Goal: Task Accomplishment & Management: Use online tool/utility

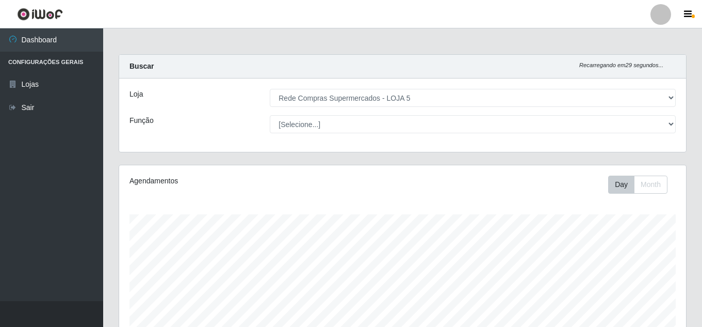
select select "397"
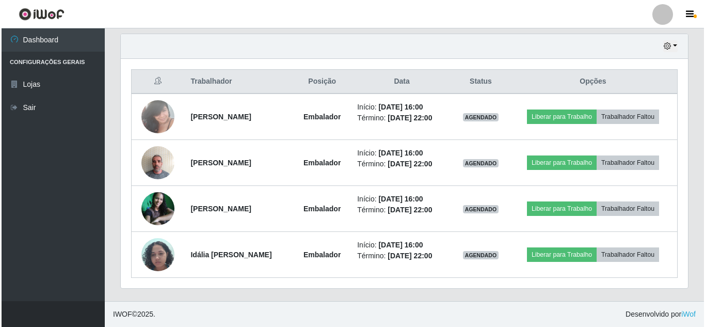
scroll to position [214, 567]
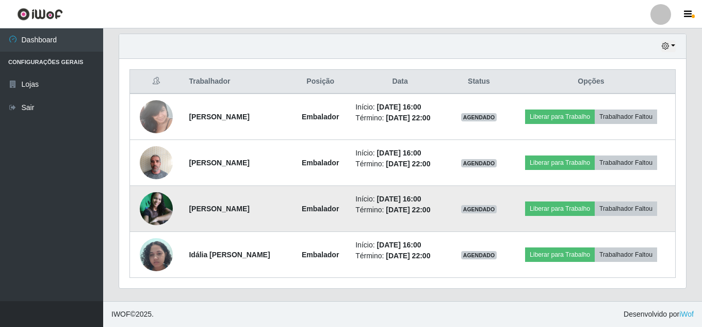
click at [166, 205] on img at bounding box center [156, 208] width 33 height 33
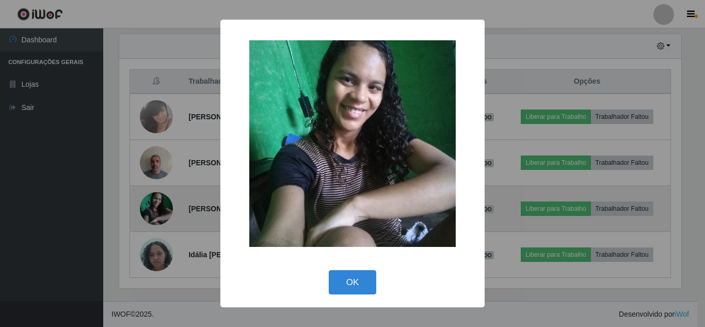
click at [165, 205] on div "× OK Cancel" at bounding box center [352, 163] width 705 height 327
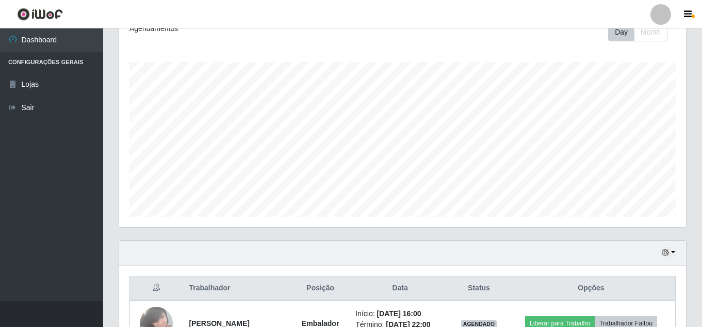
scroll to position [204, 0]
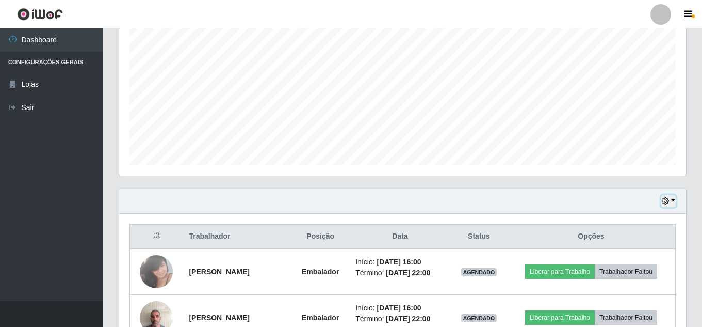
click at [670, 200] on button "button" at bounding box center [668, 201] width 14 height 12
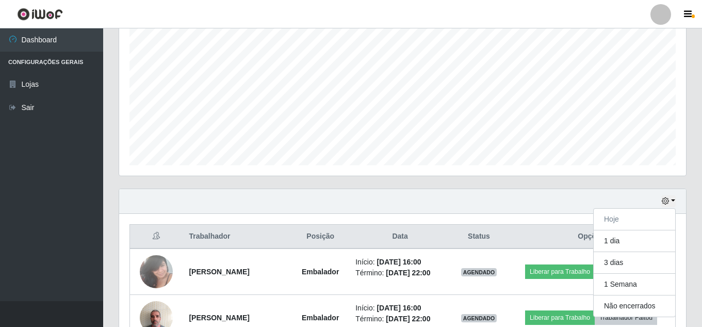
click at [507, 203] on div "Hoje 1 dia 3 dias 1 Semana Não encerrados" at bounding box center [402, 201] width 567 height 25
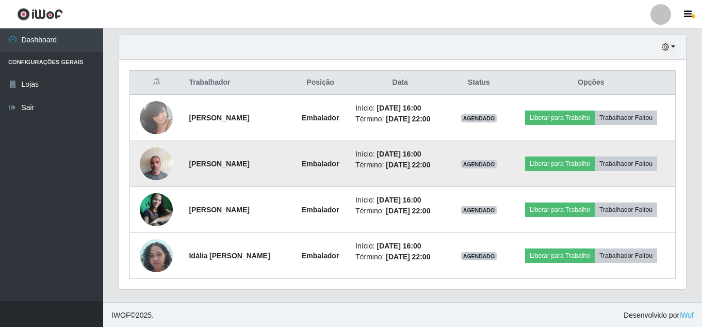
scroll to position [359, 0]
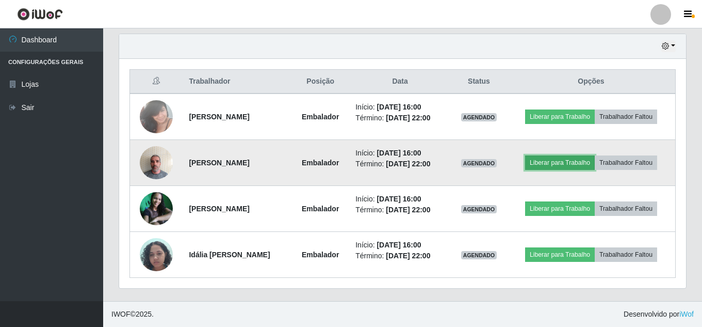
click at [556, 160] on button "Liberar para Trabalho" at bounding box center [560, 162] width 70 height 14
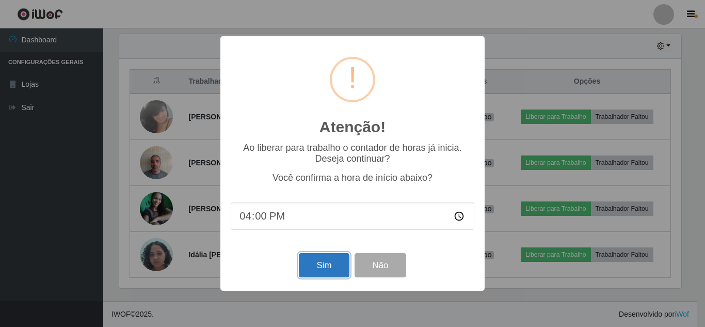
click at [321, 273] on button "Sim" at bounding box center [324, 265] width 50 height 24
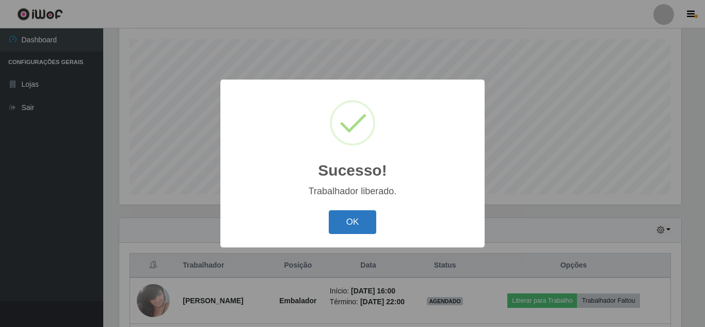
click at [354, 224] on button "OK" at bounding box center [353, 222] width 48 height 24
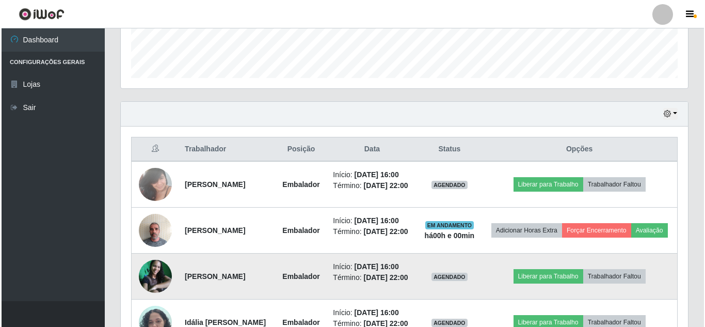
scroll to position [389, 0]
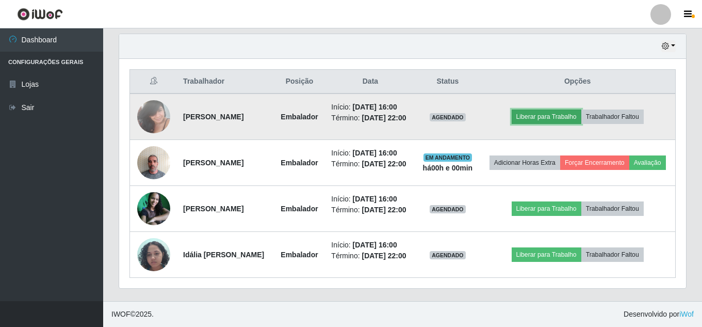
click at [555, 109] on button "Liberar para Trabalho" at bounding box center [547, 116] width 70 height 14
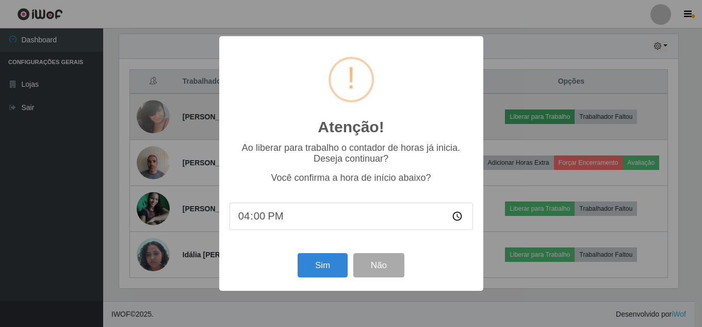
scroll to position [214, 562]
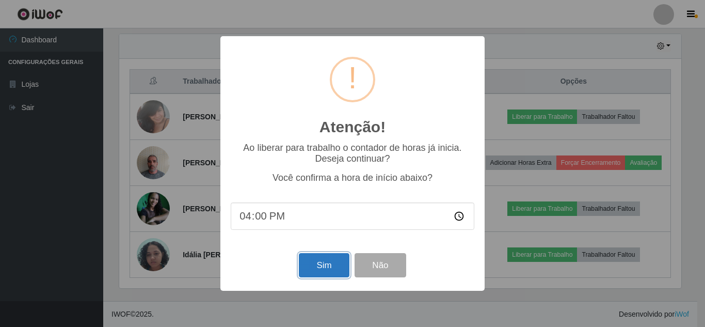
click at [325, 267] on button "Sim" at bounding box center [324, 265] width 50 height 24
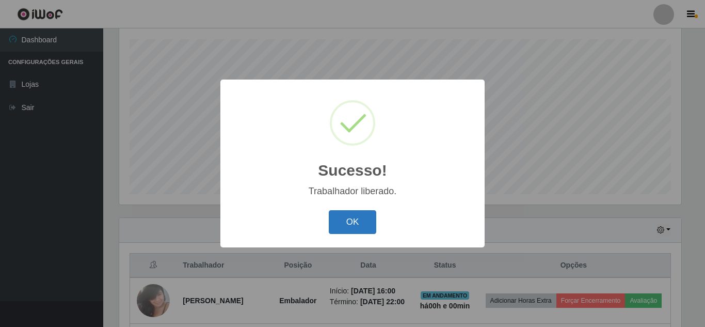
click at [358, 227] on button "OK" at bounding box center [353, 222] width 48 height 24
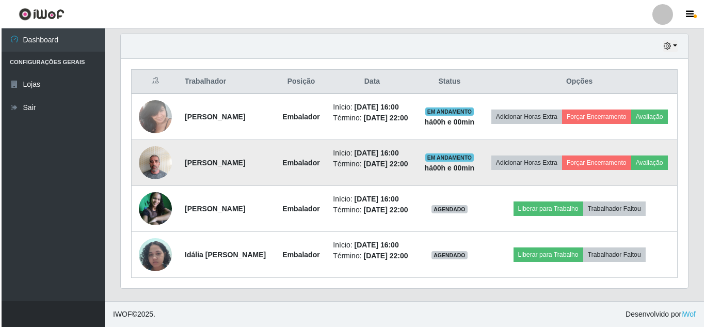
scroll to position [389, 0]
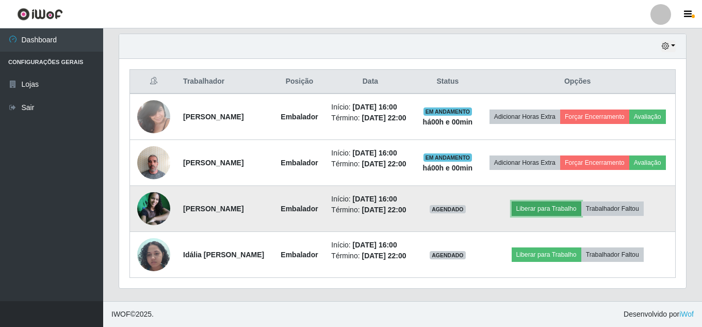
click at [551, 201] on button "Liberar para Trabalho" at bounding box center [547, 208] width 70 height 14
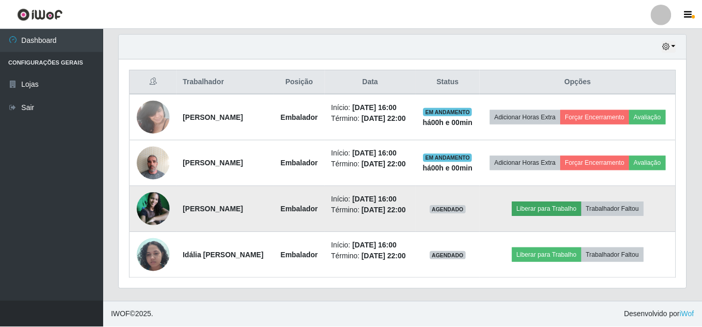
scroll to position [214, 562]
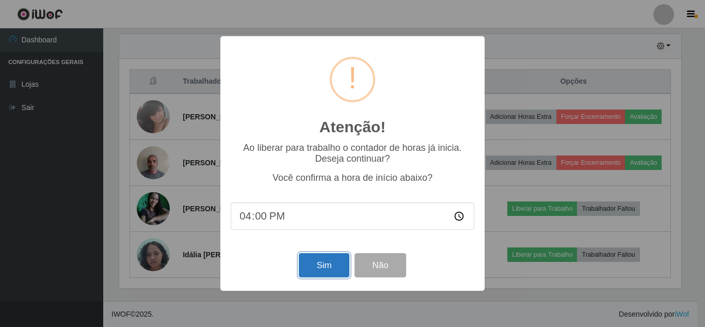
click at [332, 262] on button "Sim" at bounding box center [324, 265] width 50 height 24
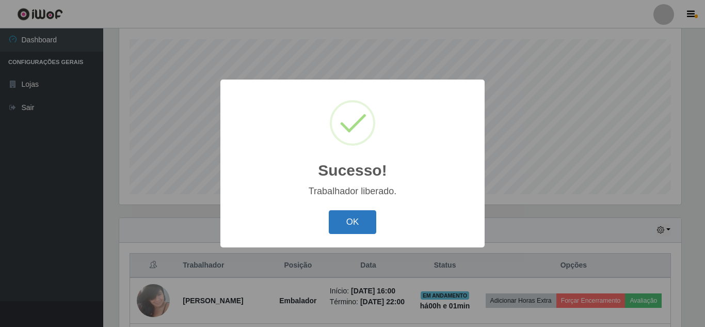
click at [340, 217] on button "OK" at bounding box center [353, 222] width 48 height 24
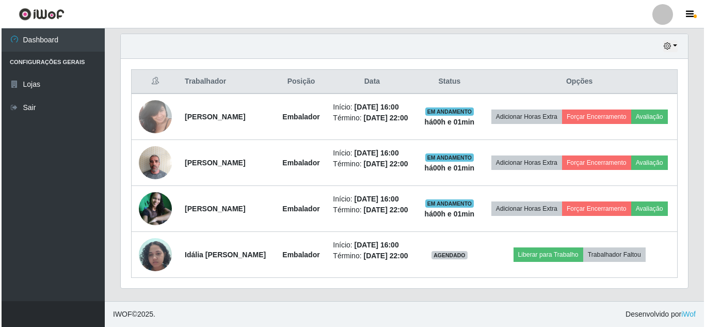
scroll to position [389, 0]
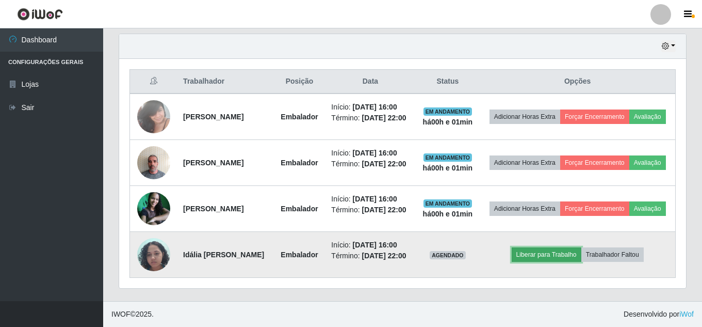
click at [537, 251] on button "Liberar para Trabalho" at bounding box center [547, 254] width 70 height 14
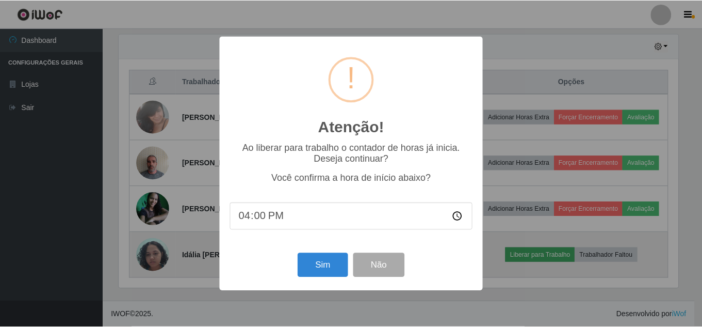
scroll to position [214, 562]
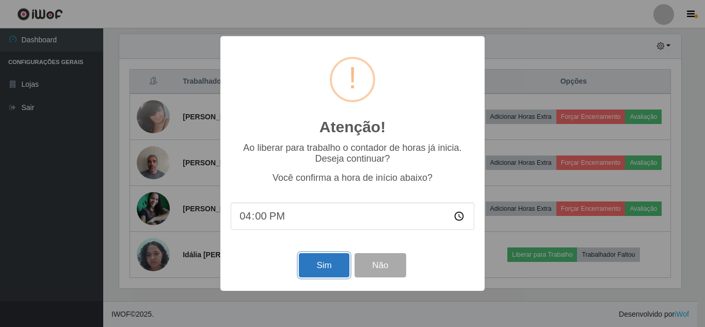
click at [335, 257] on button "Sim" at bounding box center [324, 265] width 50 height 24
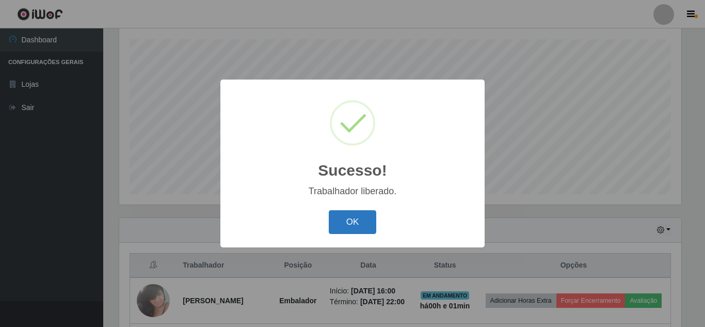
click at [365, 221] on button "OK" at bounding box center [353, 222] width 48 height 24
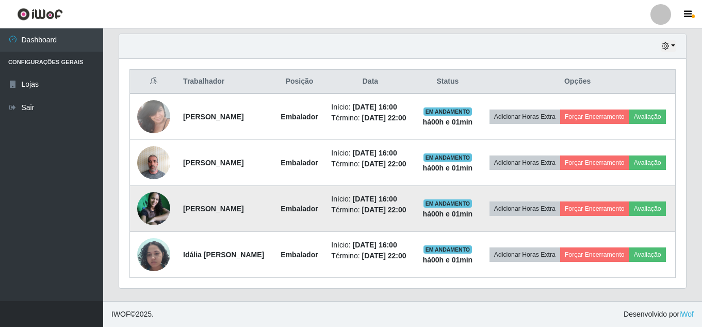
scroll to position [0, 0]
